Goal: Information Seeking & Learning: Check status

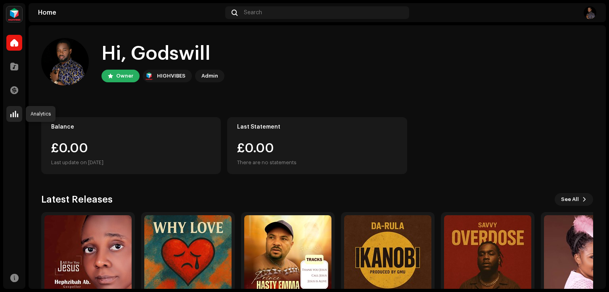
click at [15, 112] on span at bounding box center [14, 114] width 8 height 6
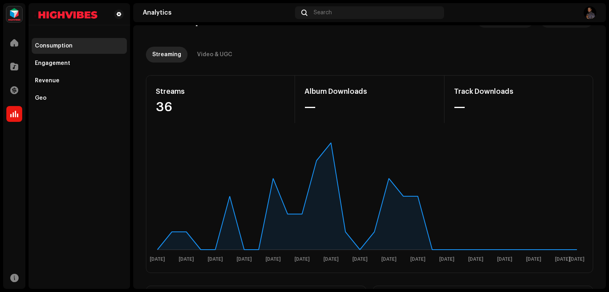
scroll to position [40, 0]
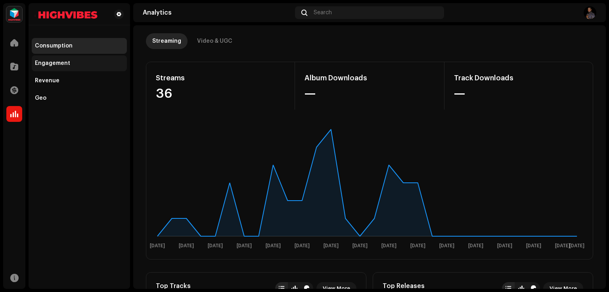
click at [40, 64] on div "Engagement" at bounding box center [52, 63] width 35 height 6
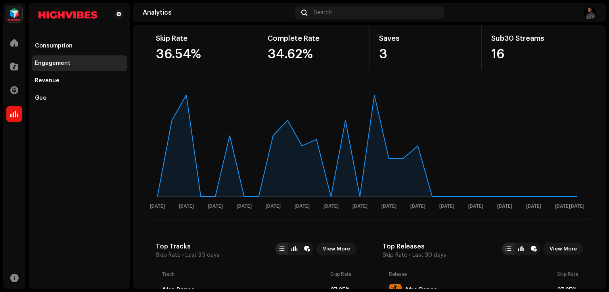
scroll to position [40, 0]
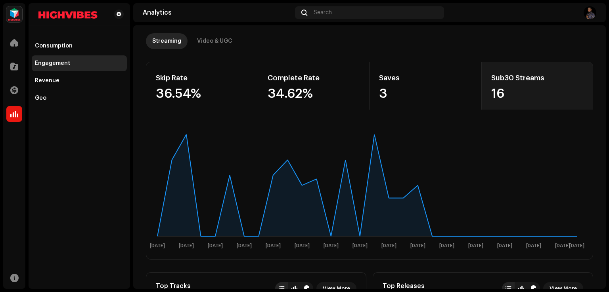
click at [502, 80] on div "Sub30 Streams" at bounding box center [537, 78] width 92 height 13
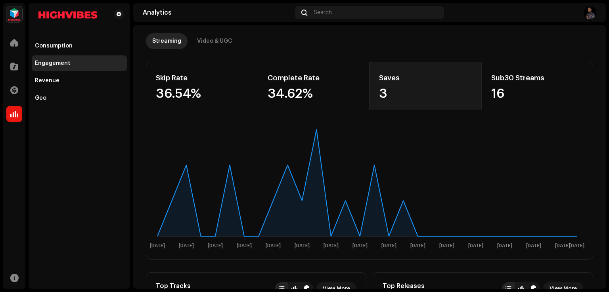
click at [412, 93] on div "3" at bounding box center [425, 94] width 93 height 13
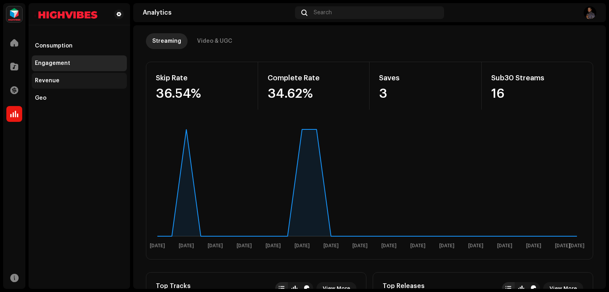
click at [54, 79] on div "Revenue" at bounding box center [47, 81] width 25 height 6
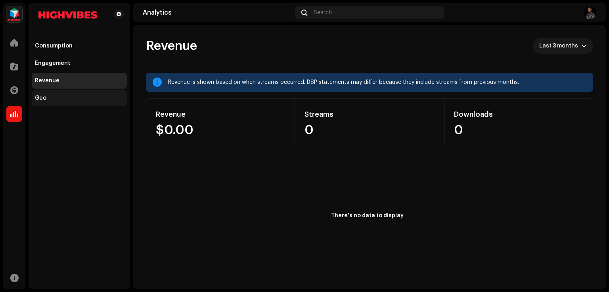
click at [48, 99] on div "Geo" at bounding box center [79, 98] width 89 height 6
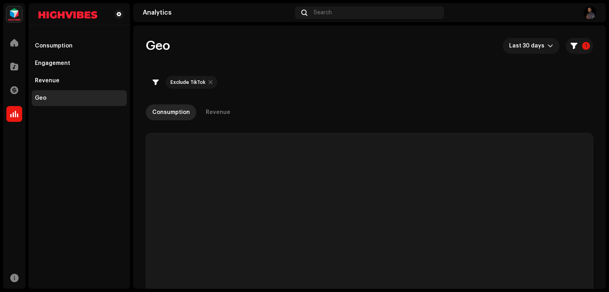
checkbox input "true"
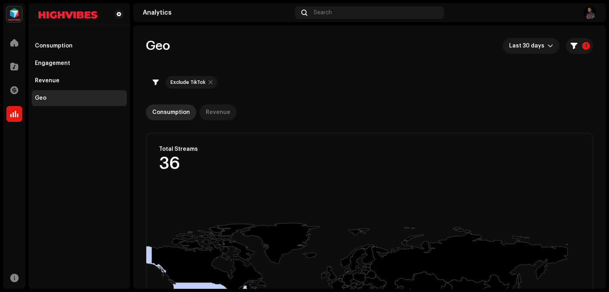
click at [211, 110] on div "Revenue" at bounding box center [218, 113] width 25 height 16
